Goal: Task Accomplishment & Management: Use online tool/utility

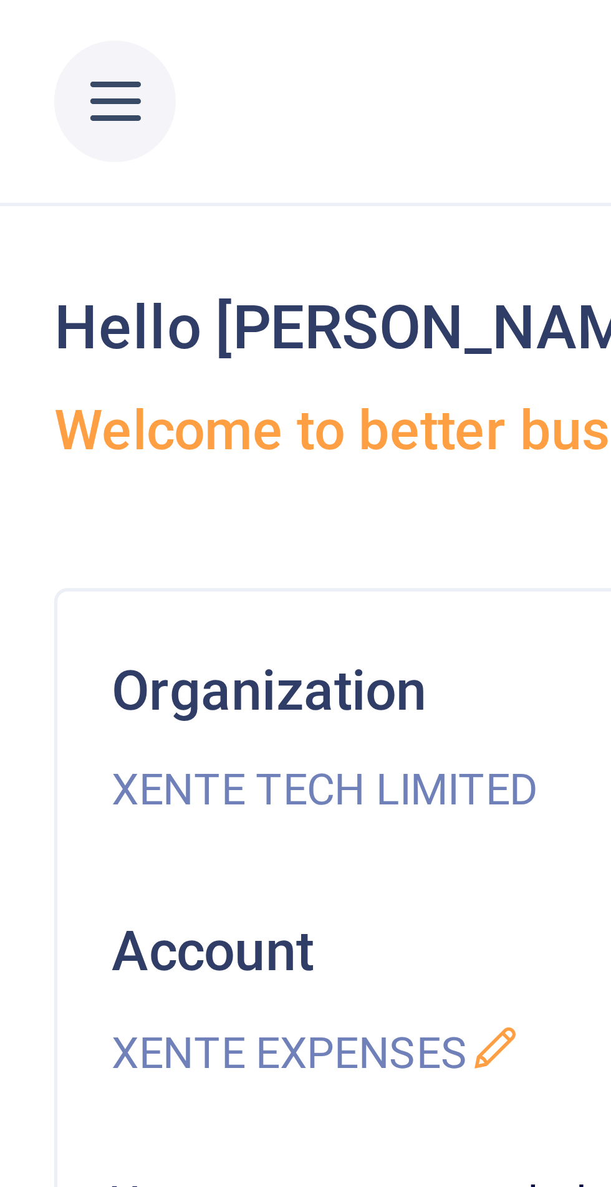
click at [19, 20] on icon at bounding box center [21, 19] width 12 height 14
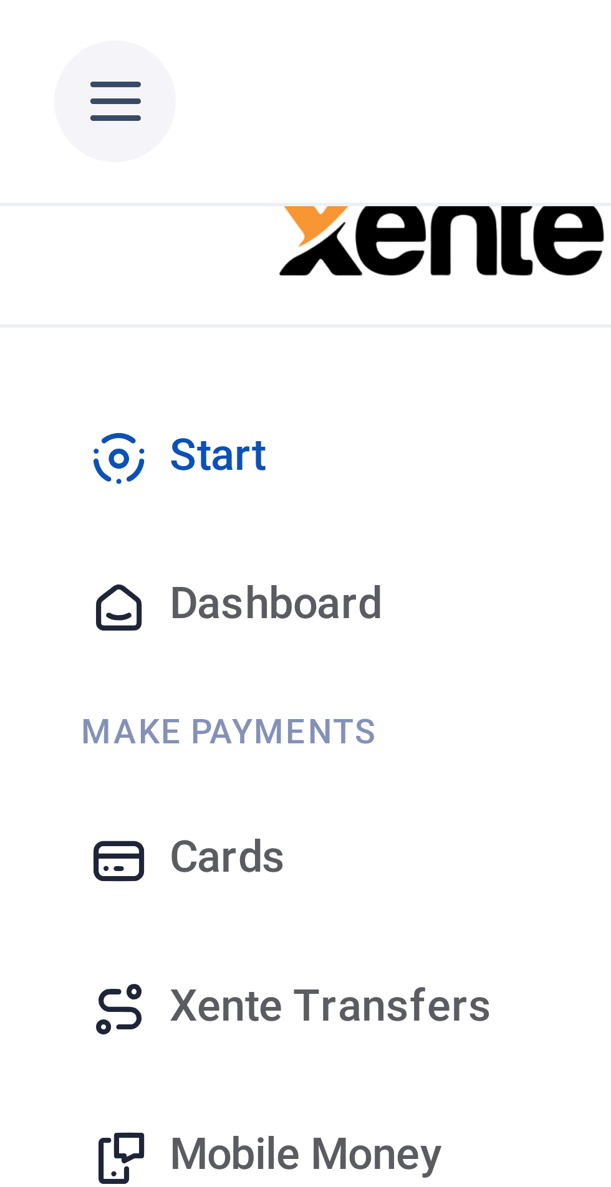
scroll to position [37, 0]
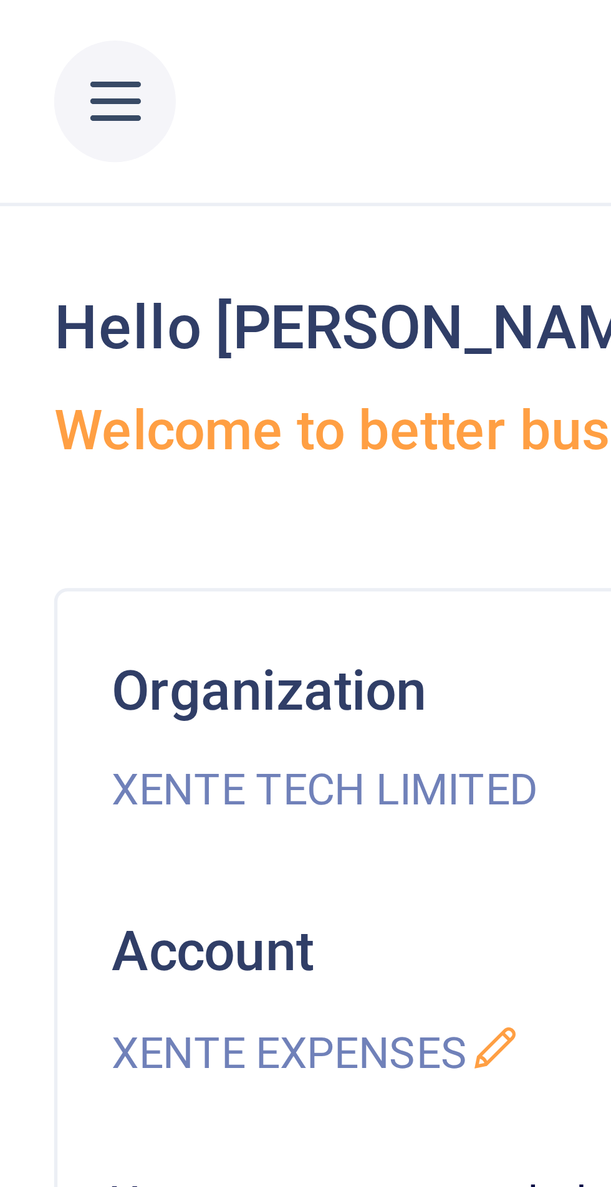
click at [21, 23] on icon at bounding box center [21, 19] width 12 height 14
click at [21, 19] on icon at bounding box center [21, 19] width 12 height 14
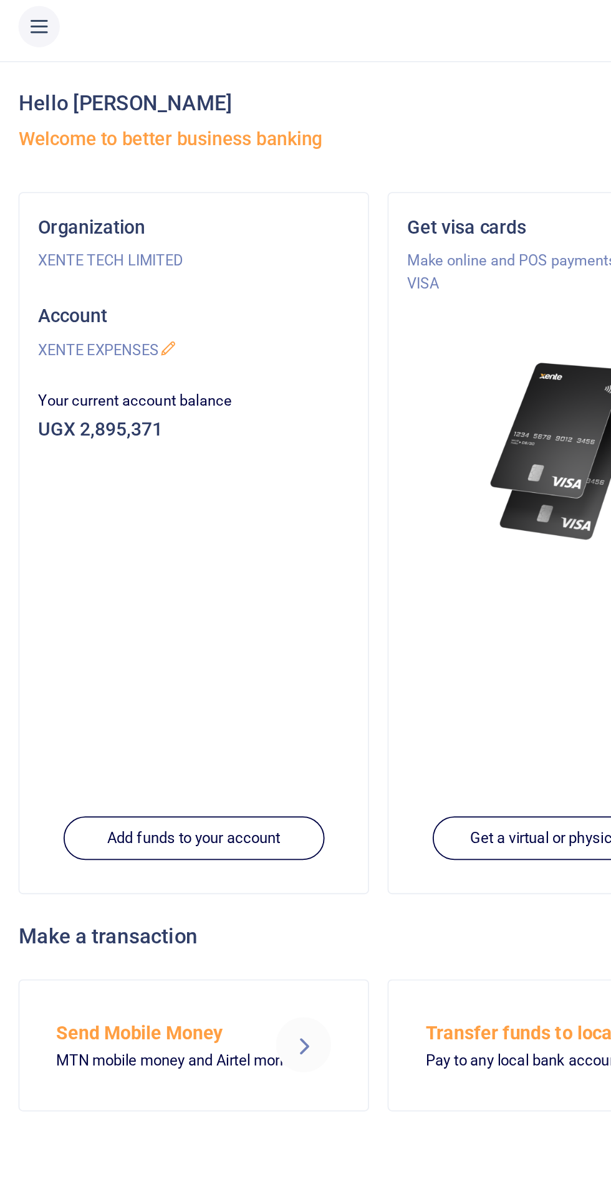
click at [30, 18] on button at bounding box center [21, 18] width 22 height 22
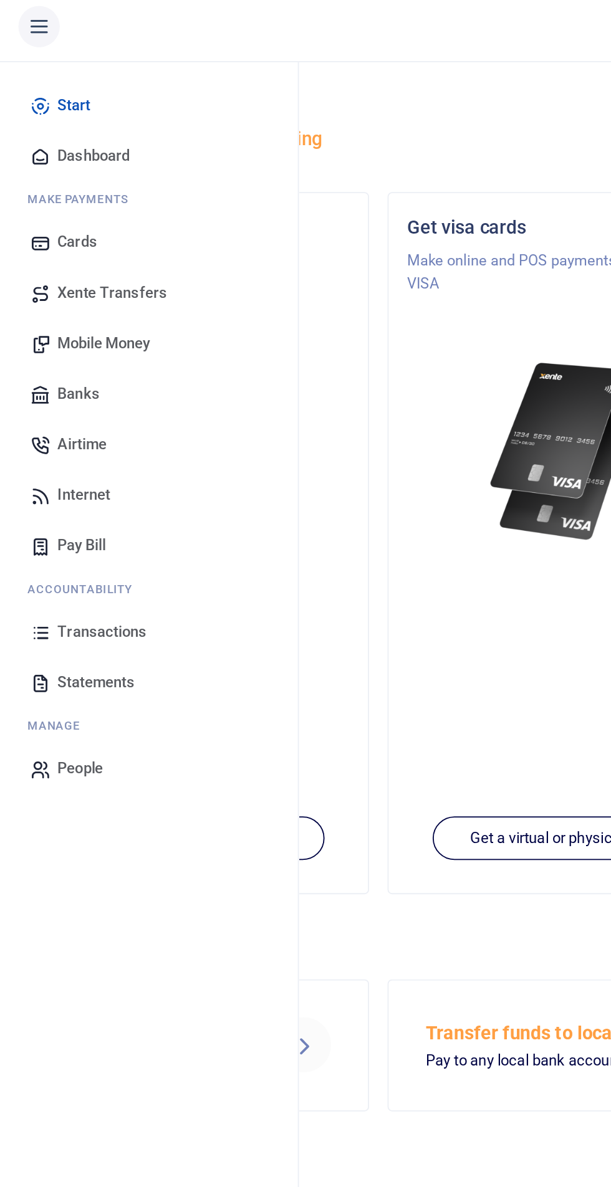
click at [66, 350] on span "Transactions" at bounding box center [55, 347] width 48 height 12
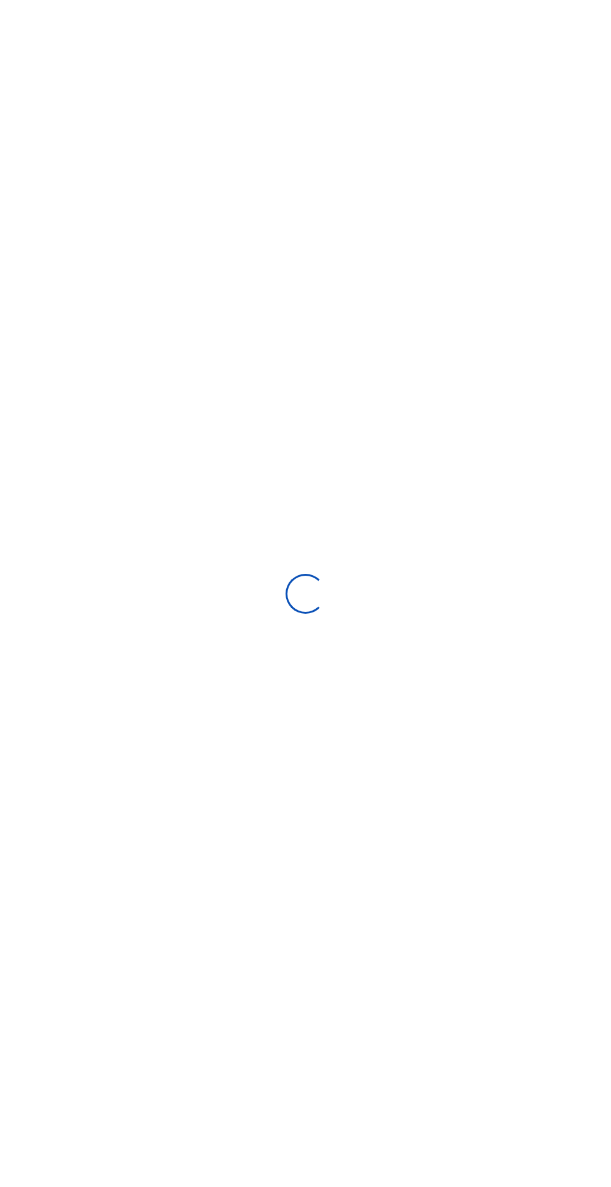
select select
type input "08/26/2025 - 09/24/2025"
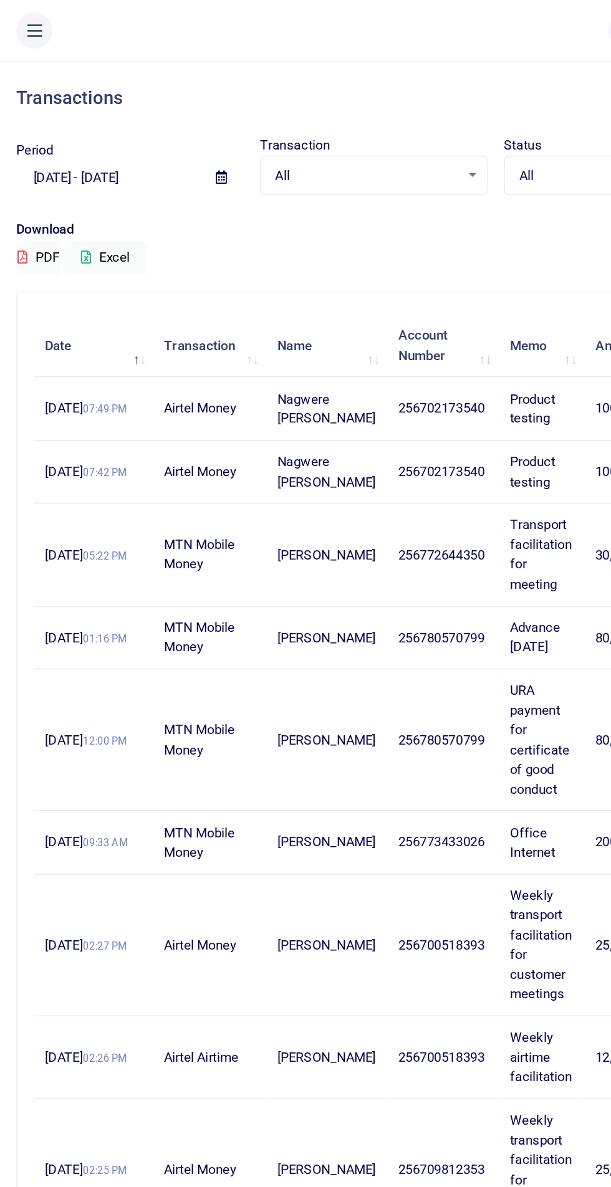
click at [31, 19] on button at bounding box center [21, 18] width 22 height 22
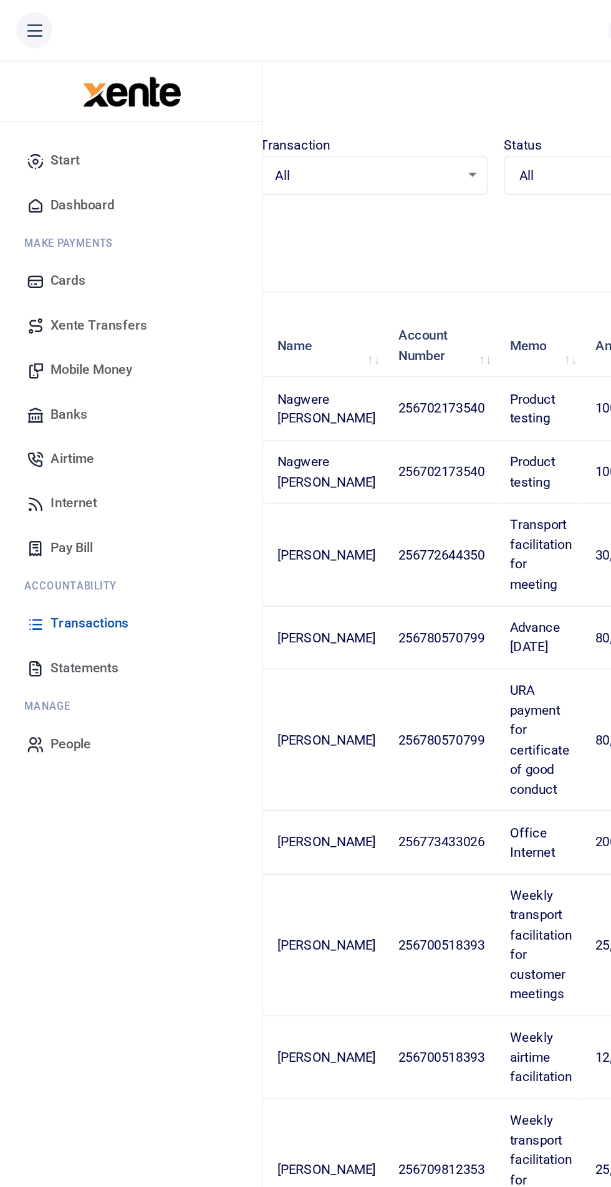
click at [65, 229] on span "Mobile Money" at bounding box center [56, 228] width 50 height 12
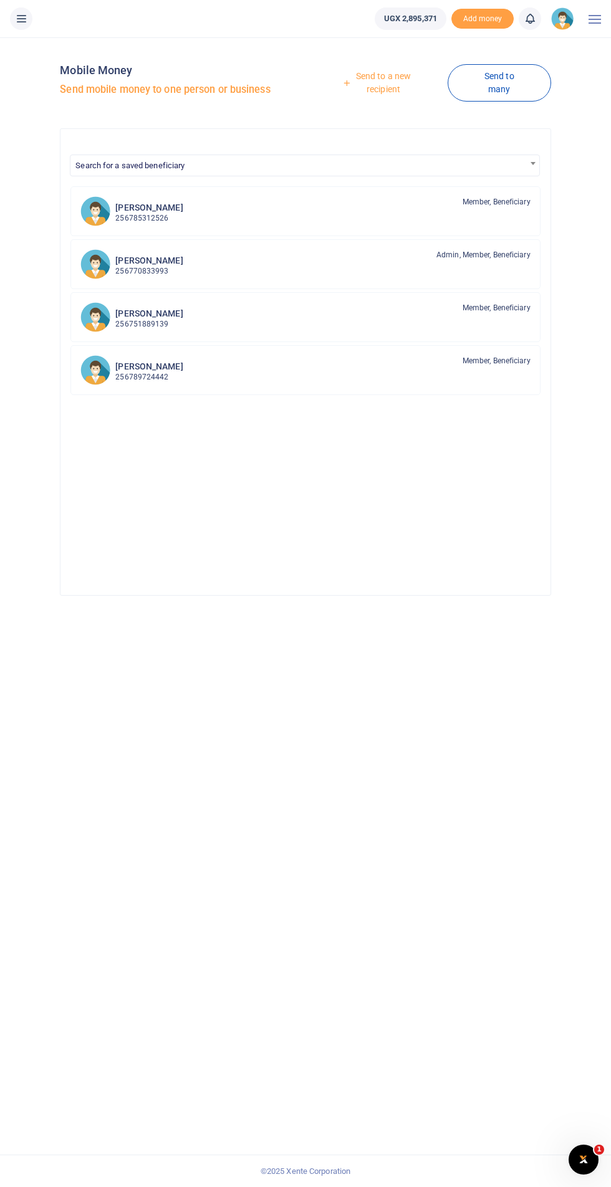
click at [399, 92] on link "Send to a new recipient" at bounding box center [378, 83] width 137 height 36
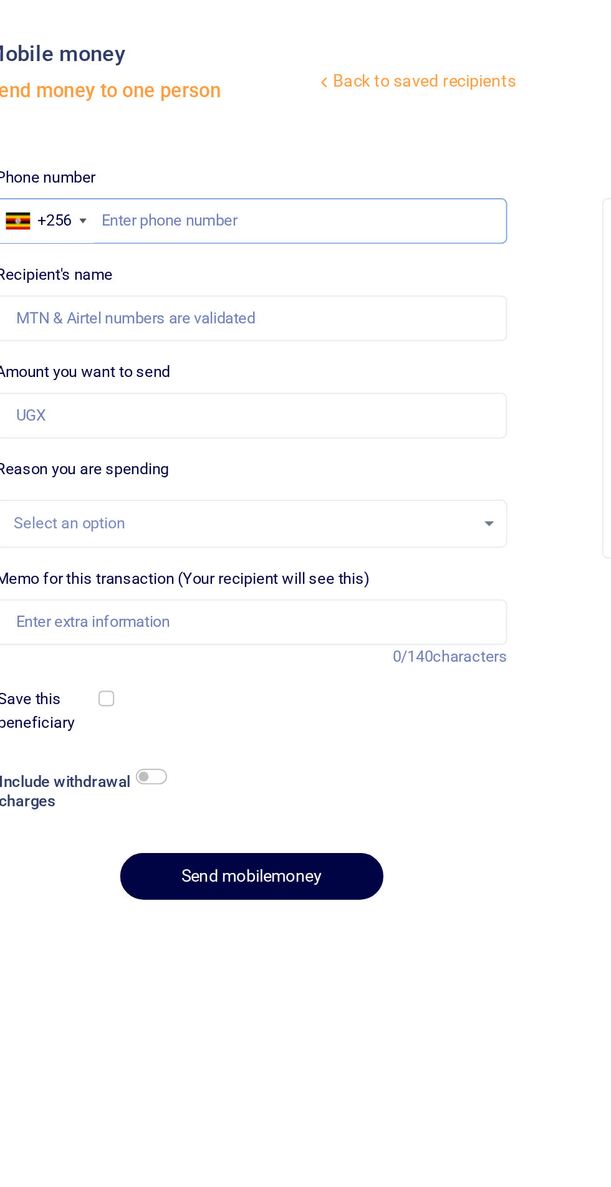
paste input "[PHONE_NUMBER]"
click at [137, 157] on input "[PHONE_NUMBER]" at bounding box center [192, 157] width 265 height 24
type input "789 491214"
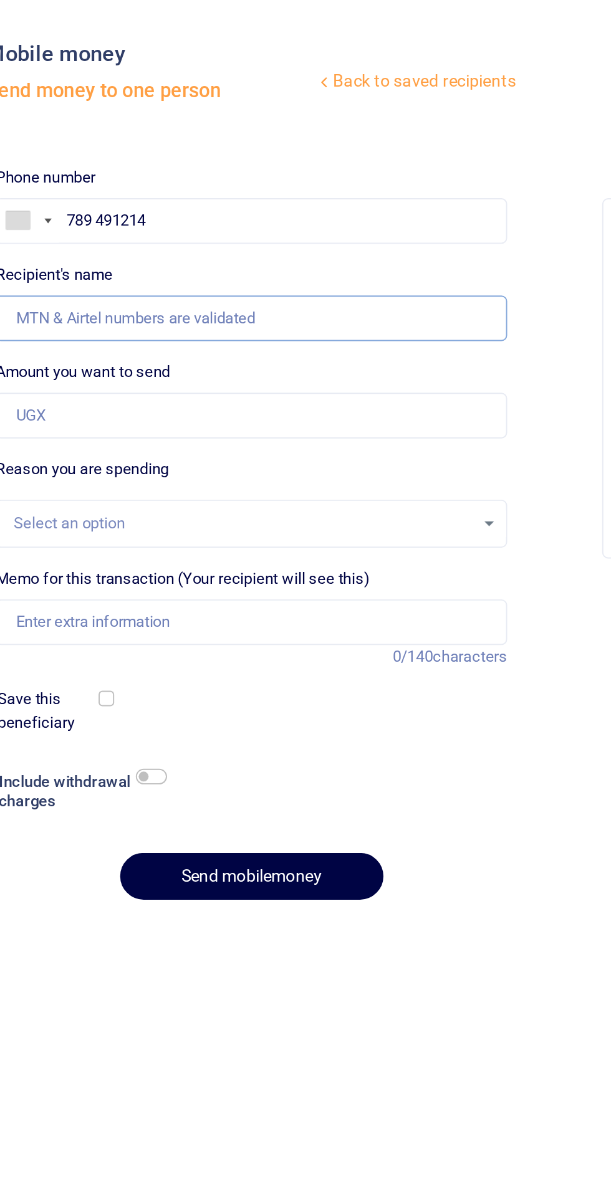
click at [203, 209] on input "Recipient's name" at bounding box center [192, 208] width 265 height 24
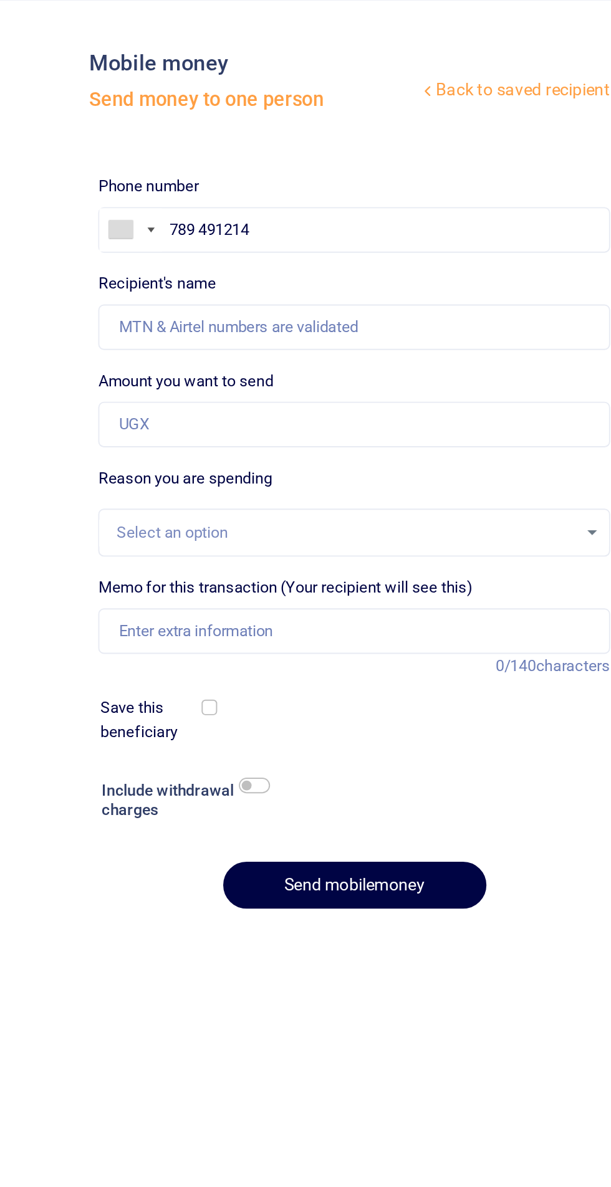
click at [77, 155] on div at bounding box center [71, 156] width 12 height 9
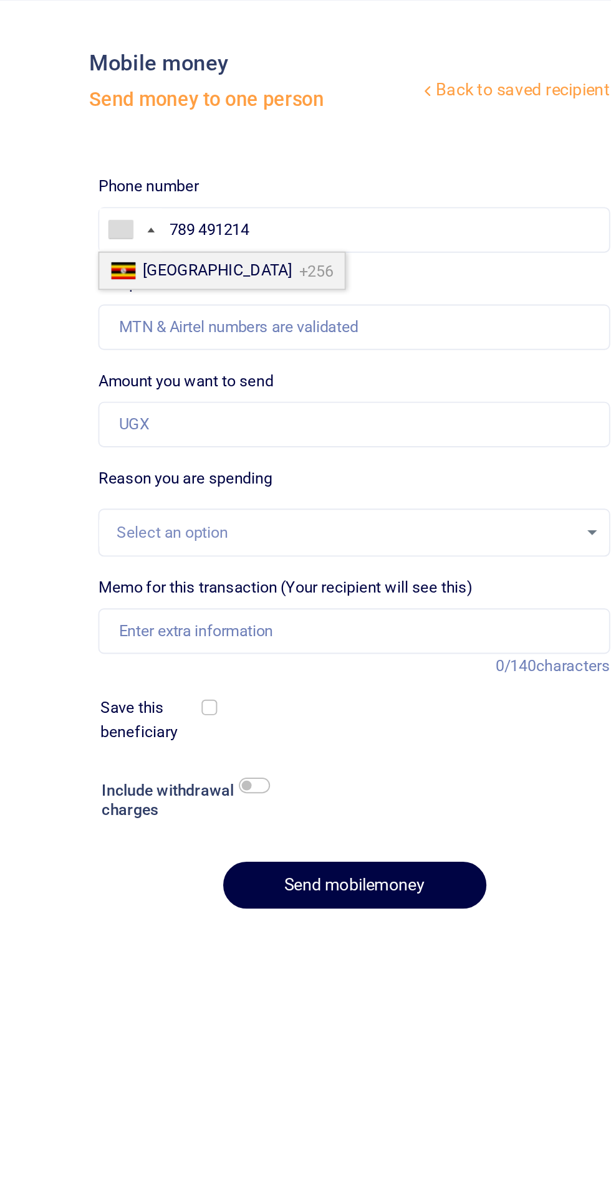
click at [103, 178] on span "Uganda" at bounding box center [121, 177] width 77 height 9
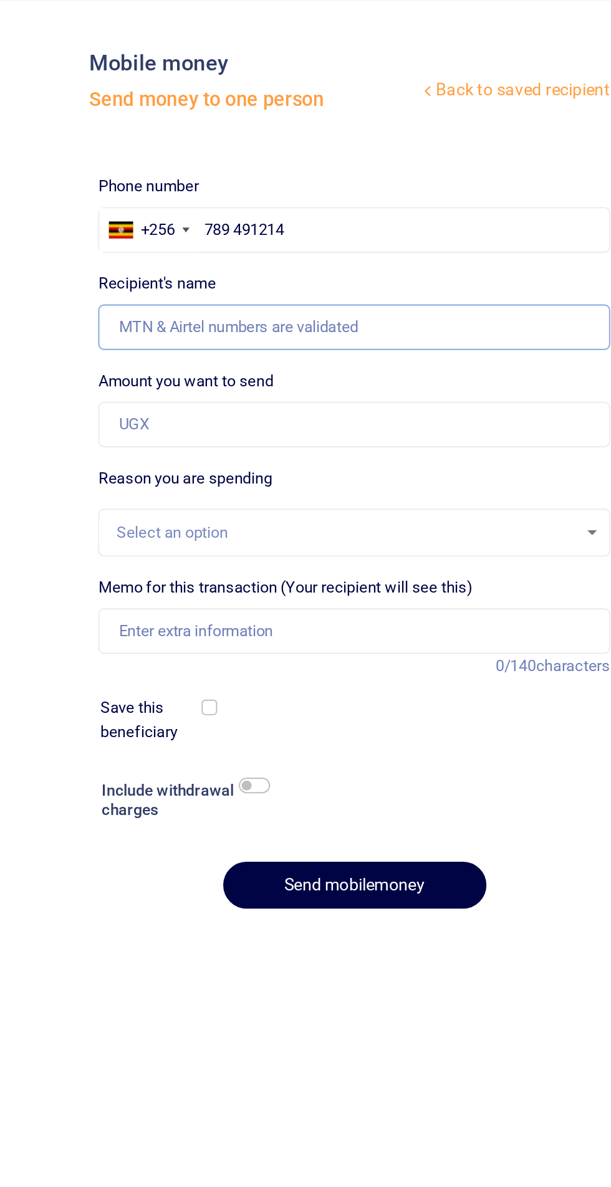
click at [155, 207] on input "Recipient's name" at bounding box center [192, 208] width 265 height 24
click at [125, 262] on input "Amount you want to send" at bounding box center [192, 258] width 265 height 24
type input "280,000"
click at [143, 319] on div "Select an option" at bounding box center [188, 314] width 238 height 12
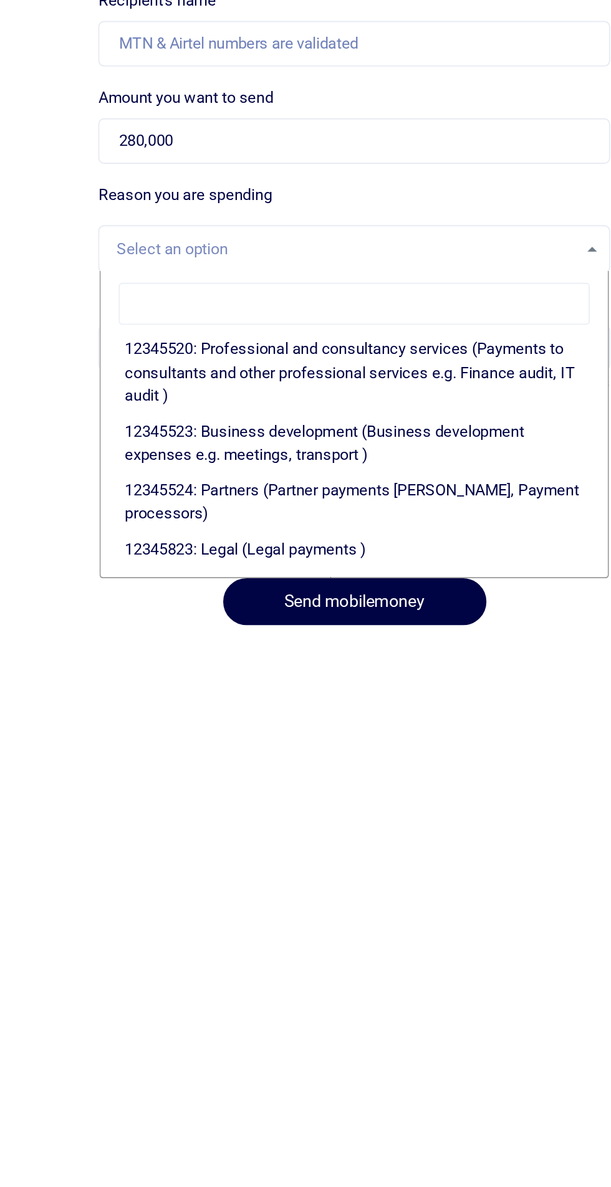
scroll to position [142, 0]
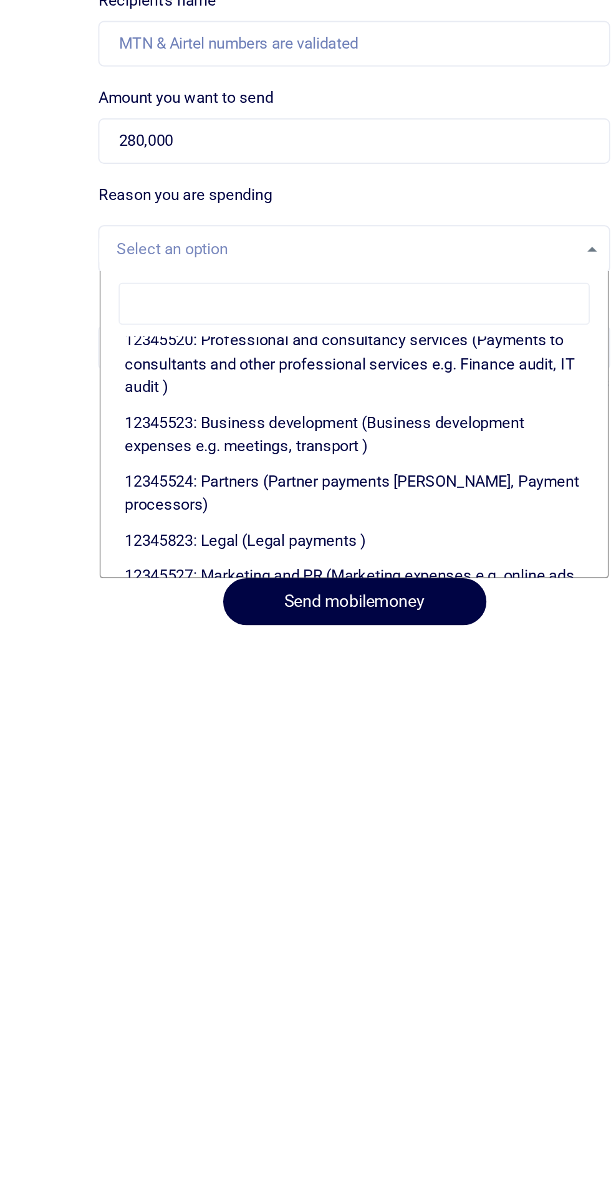
click at [188, 412] on li "12345523: Business development (Business development expenses e.g. meetings, tr…" at bounding box center [192, 410] width 263 height 31
select select "15"
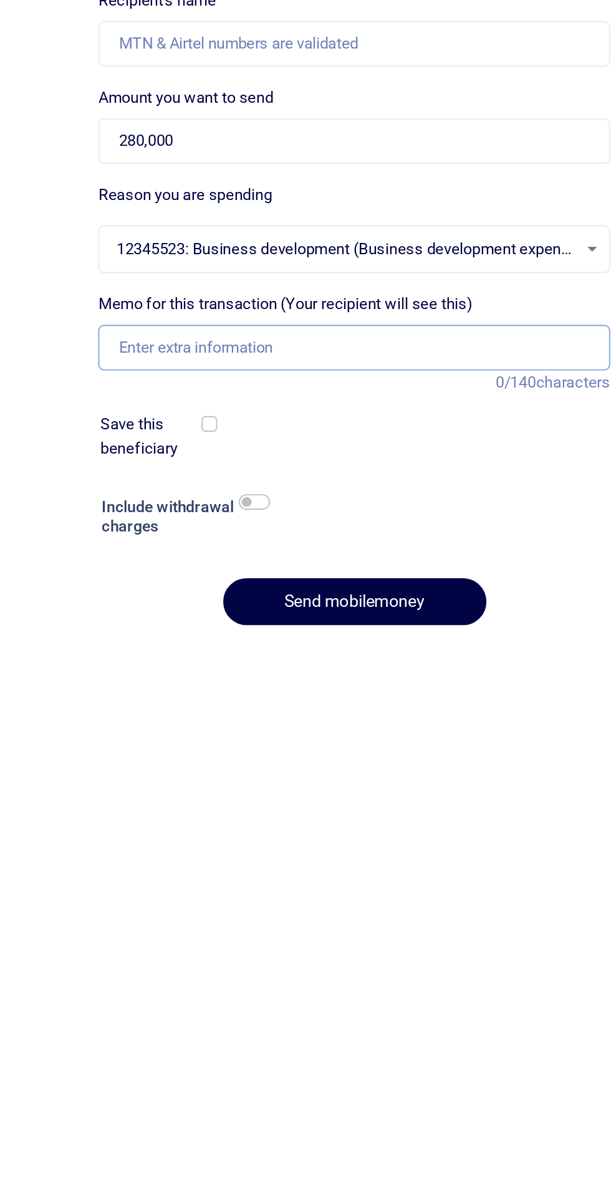
click at [140, 365] on input "Memo for this transaction (Your recipient will see this)" at bounding box center [192, 365] width 265 height 24
type input "U"
type input "X"
type input "U"
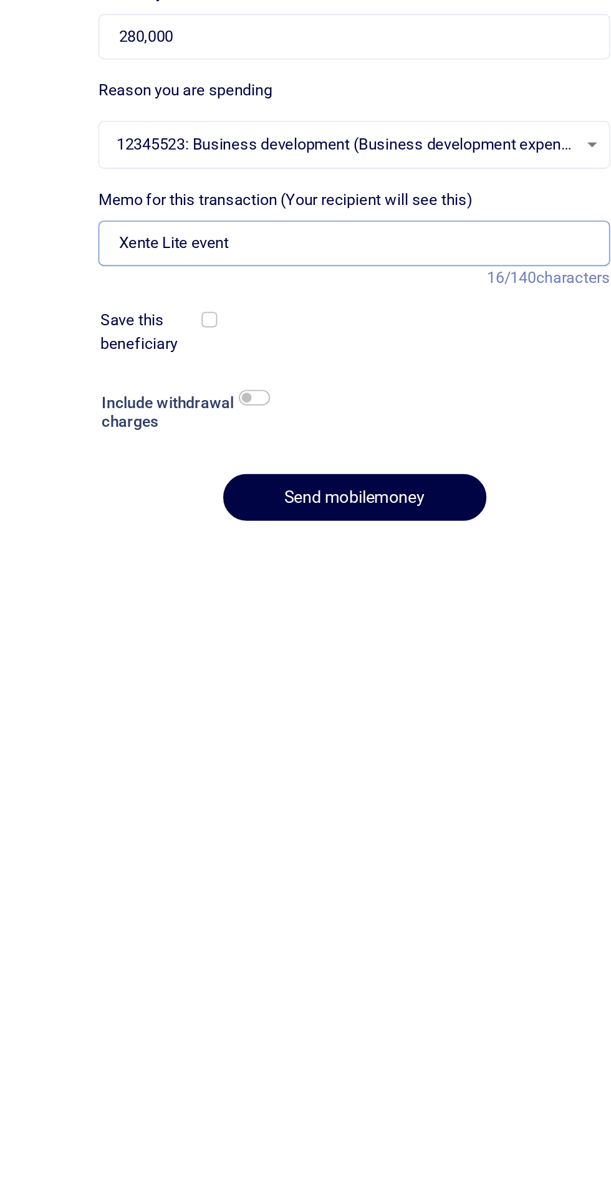
type input "Xente Lite event"
click at [141, 447] on input "checkbox" at bounding box center [141, 445] width 16 height 8
checkbox input "true"
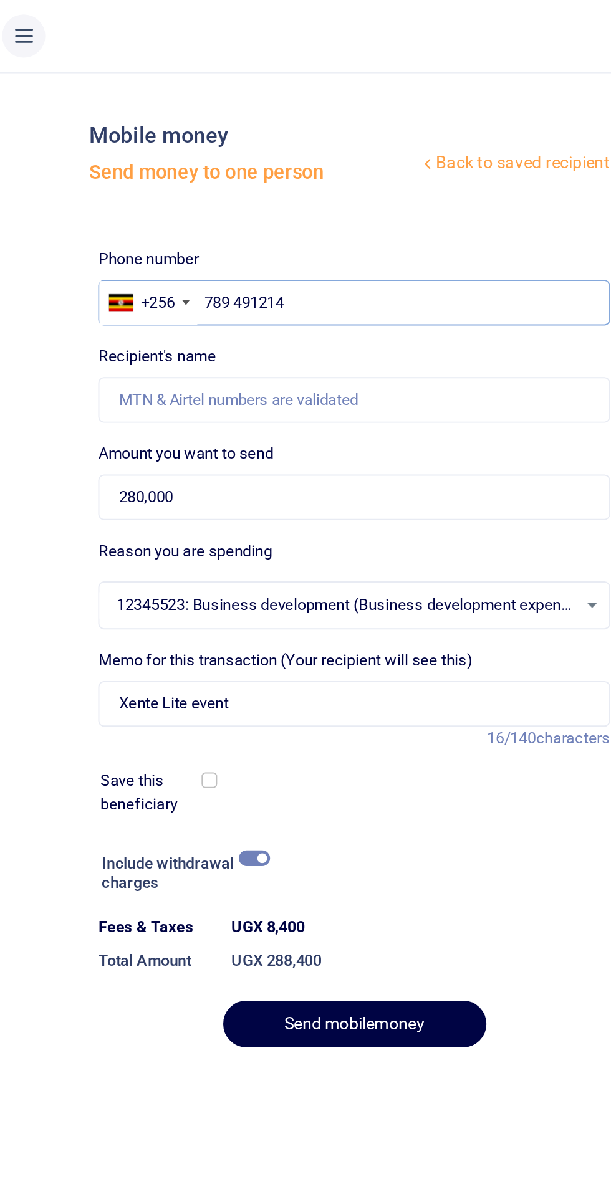
click at [169, 155] on input "789 491214" at bounding box center [192, 157] width 265 height 24
click at [120, 158] on input "789 491214" at bounding box center [192, 157] width 265 height 24
click at [174, 213] on input "Recipient's name" at bounding box center [192, 208] width 265 height 24
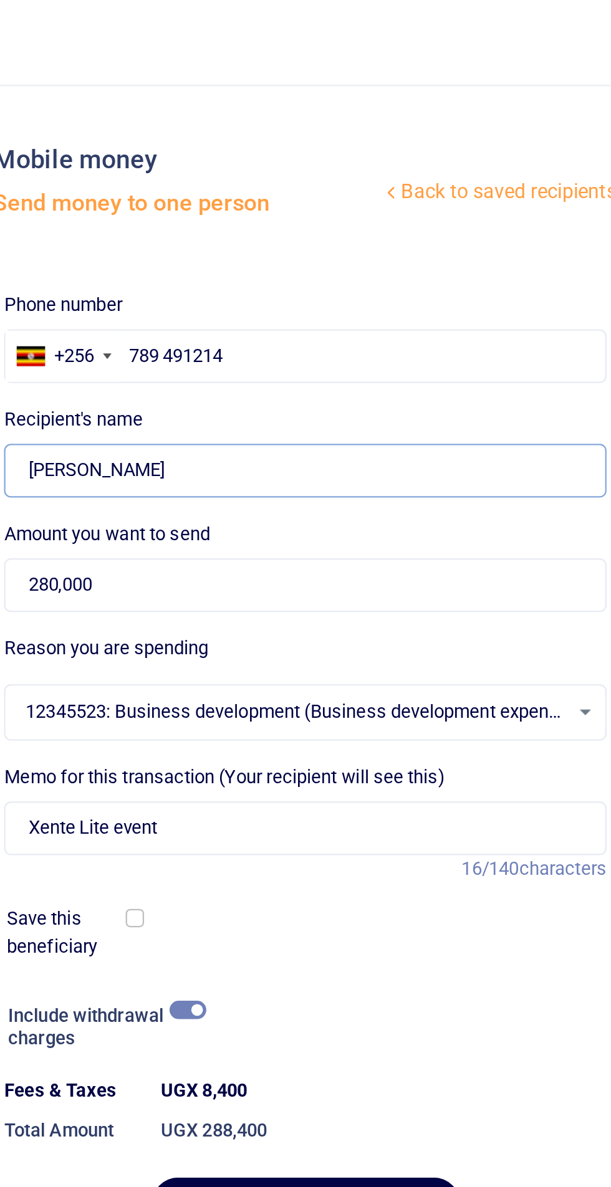
type input "Joanne"
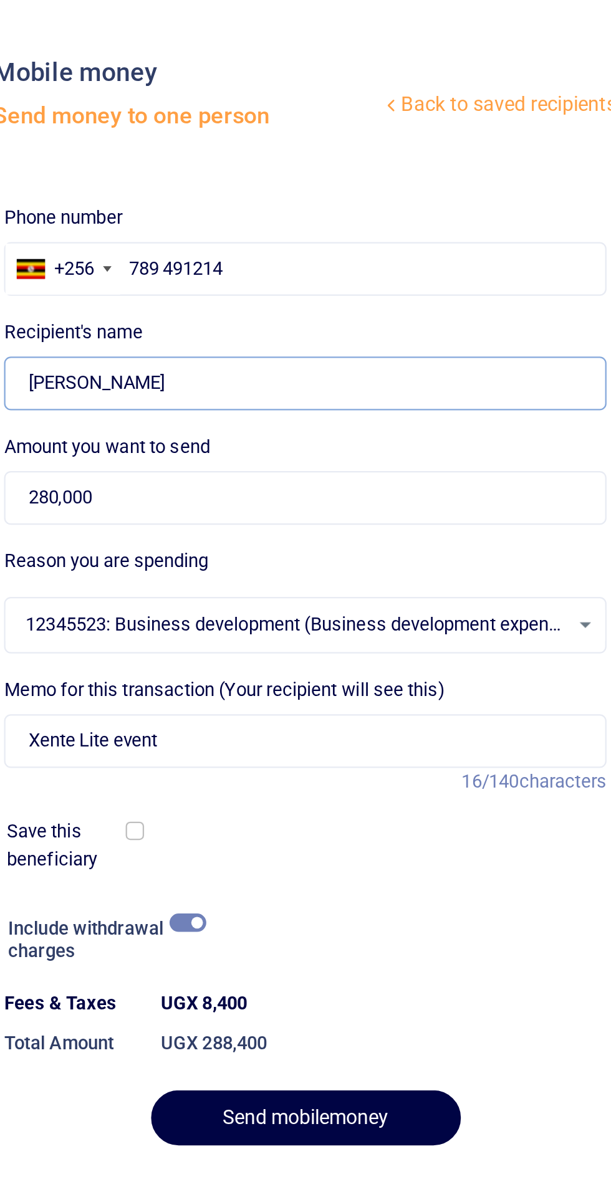
click at [146, 207] on input "Joanne" at bounding box center [192, 208] width 265 height 24
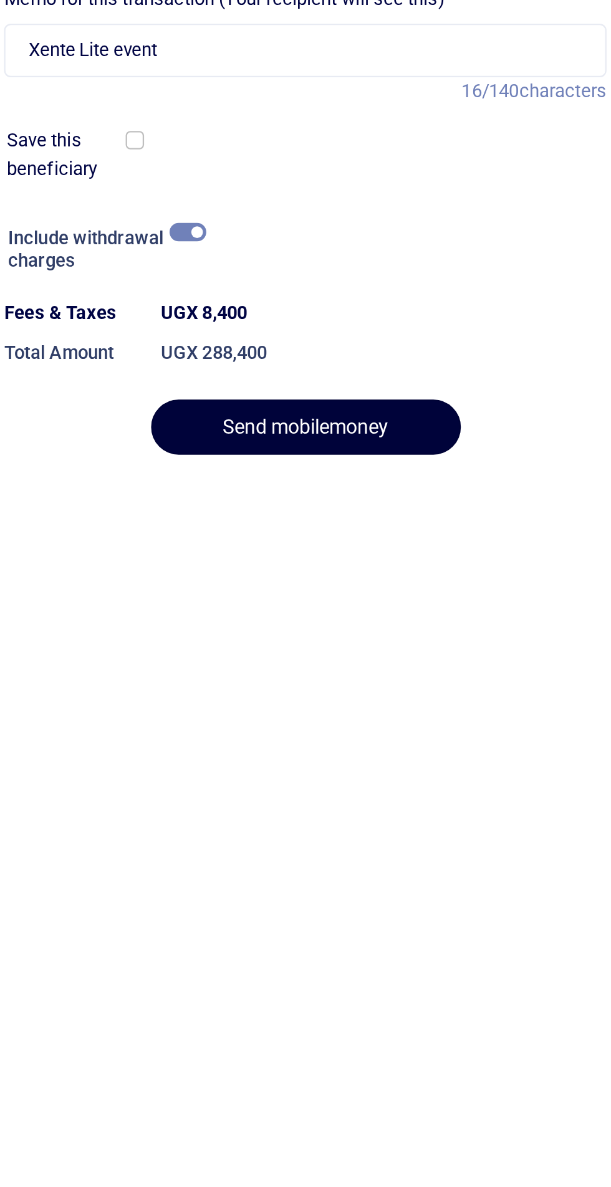
click at [201, 534] on button "Send mobilemoney" at bounding box center [193, 531] width 136 height 24
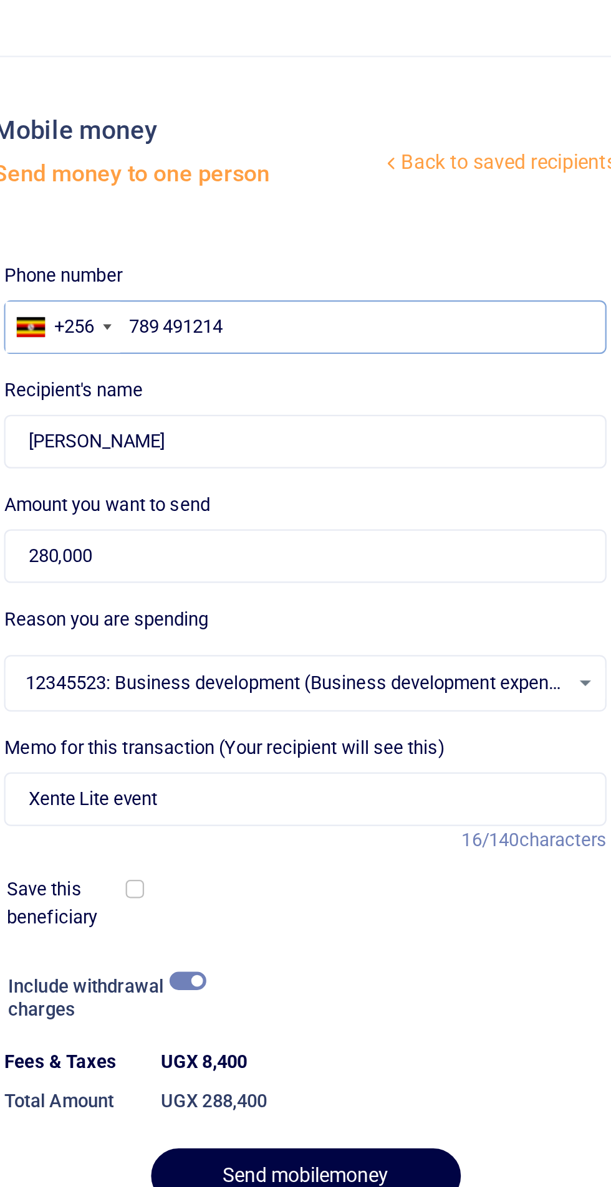
click at [131, 155] on input "789 491214" at bounding box center [192, 157] width 265 height 24
type input "789491214"
type input "[PERSON_NAME]"
click at [115, 157] on input "789491214" at bounding box center [192, 157] width 265 height 24
type input "789491214"
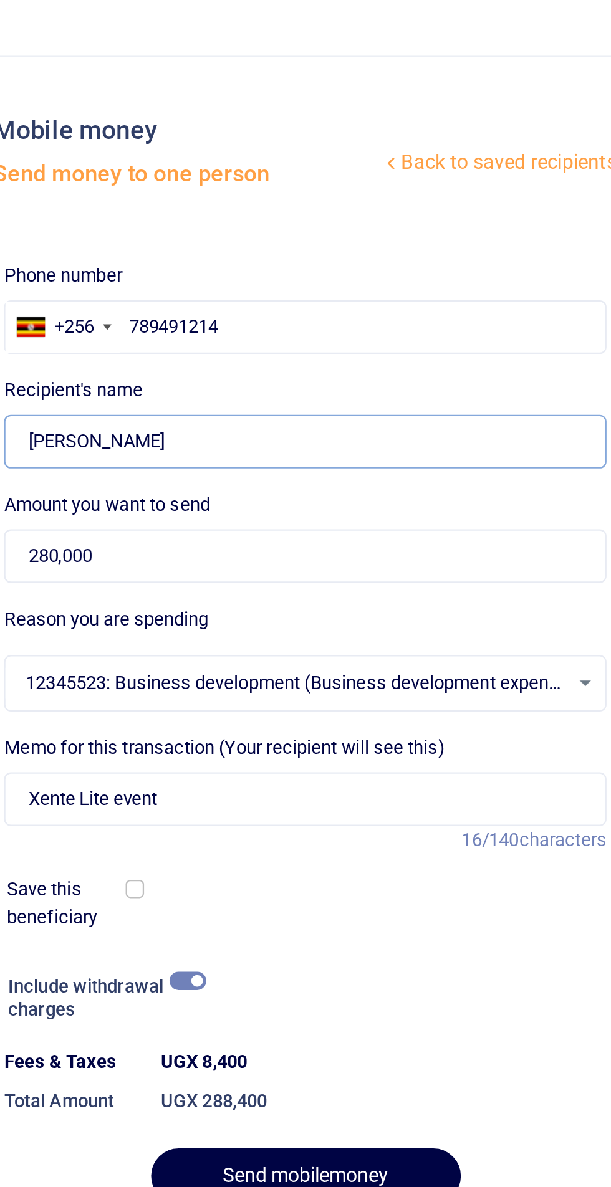
click at [158, 212] on input "Found" at bounding box center [192, 208] width 265 height 24
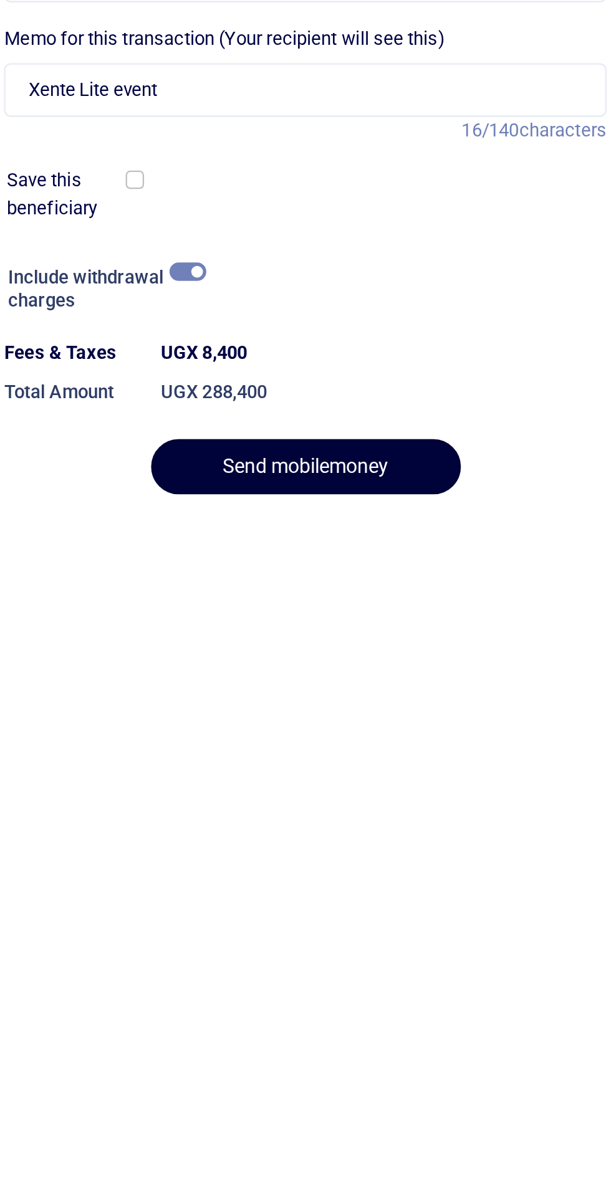
click at [208, 536] on button "Send mobilemoney" at bounding box center [193, 531] width 136 height 24
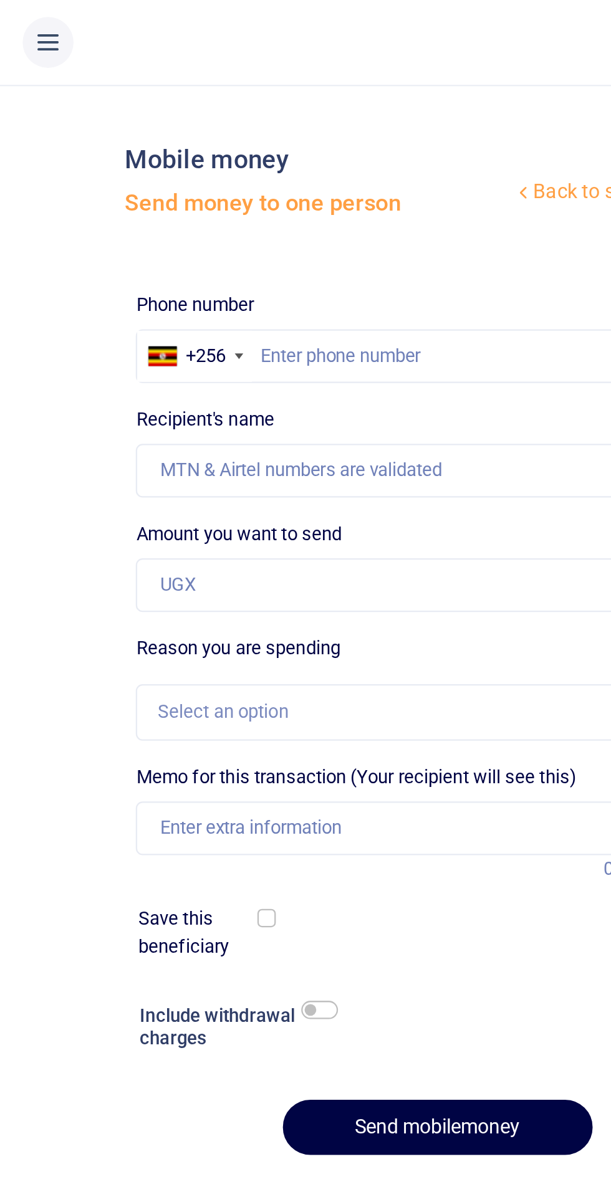
click at [15, 19] on icon at bounding box center [21, 19] width 12 height 14
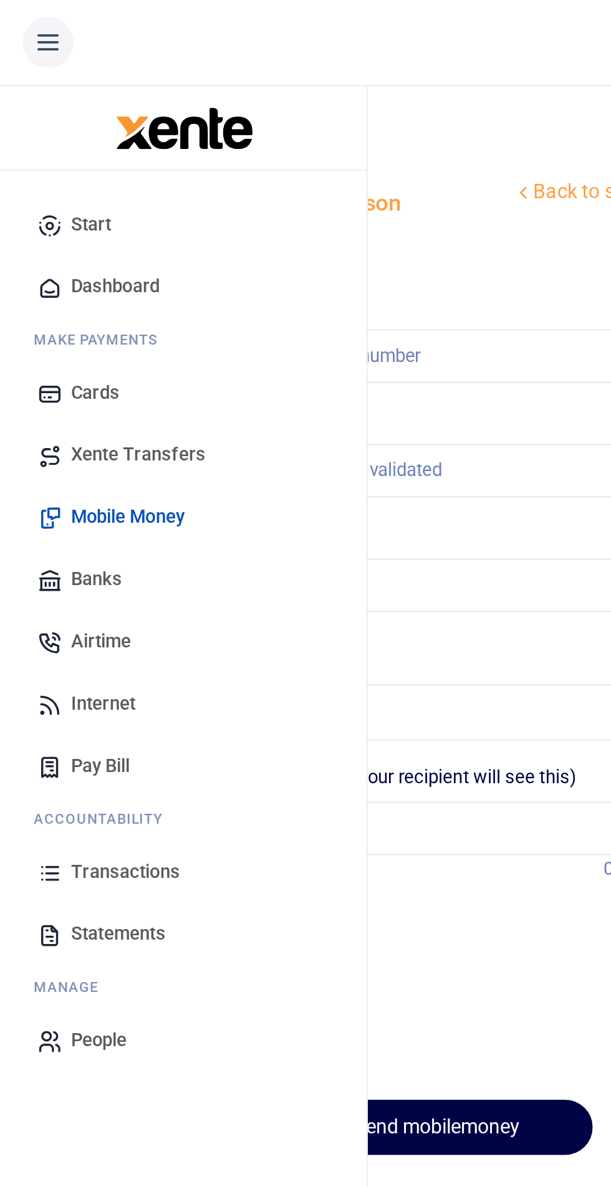
click at [76, 386] on span "Transactions" at bounding box center [55, 384] width 48 height 12
